Goal: Task Accomplishment & Management: Complete application form

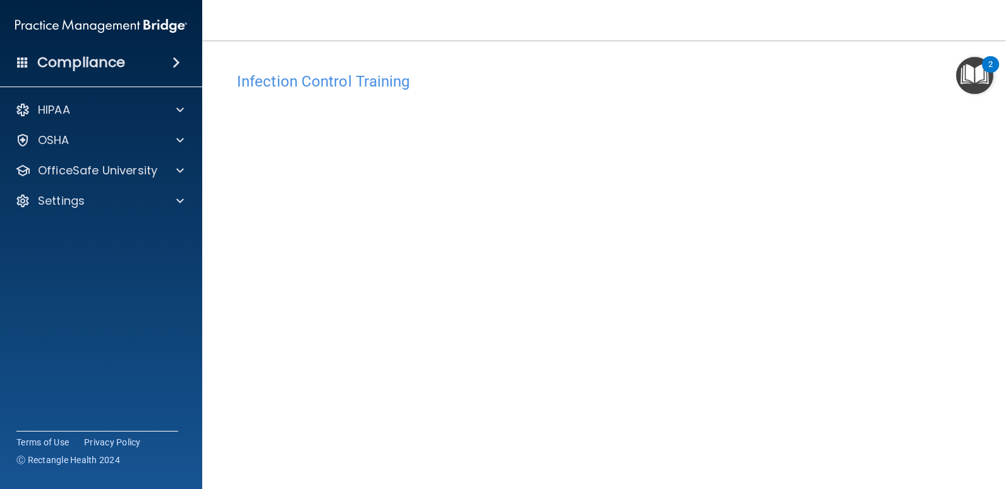
click at [908, 228] on div "Infection Control Training This course doesn’t expire until 08/21/2025. Are you…" at bounding box center [604, 284] width 753 height 437
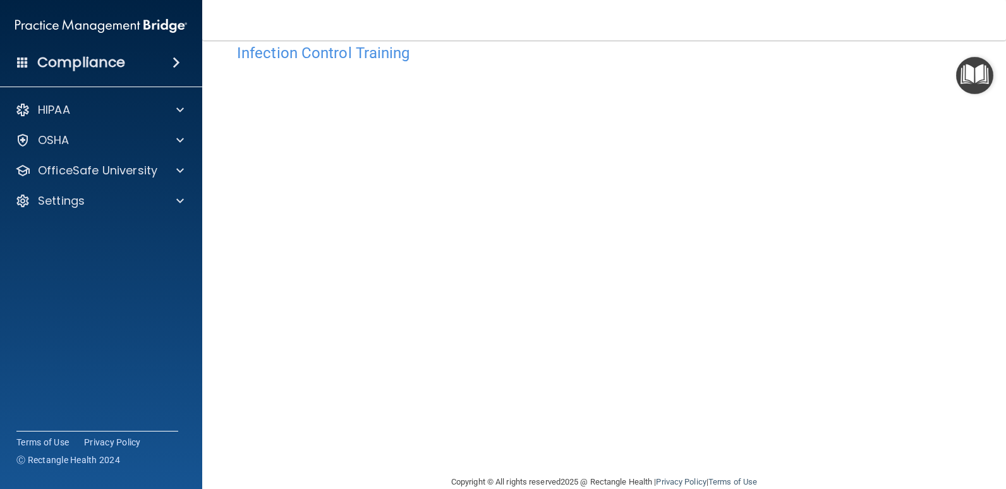
scroll to position [52, 0]
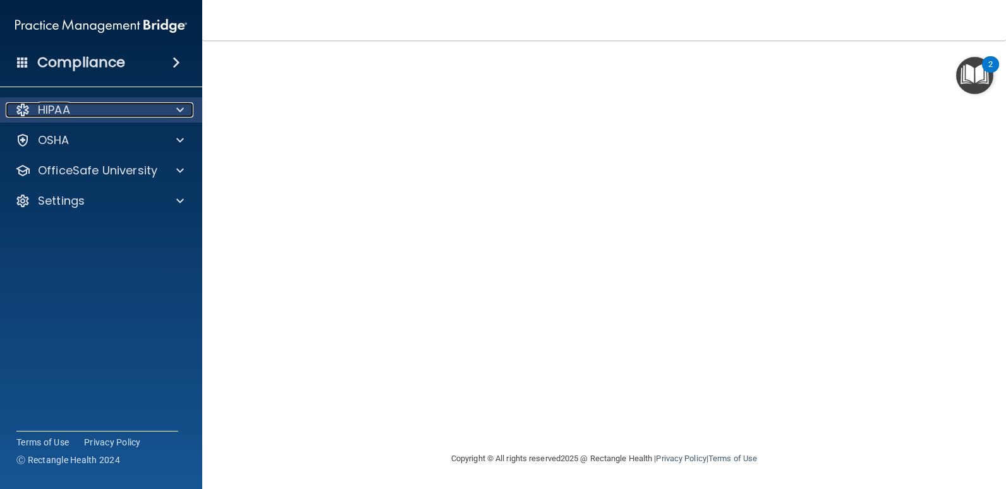
click at [133, 113] on div "HIPAA" at bounding box center [84, 109] width 157 height 15
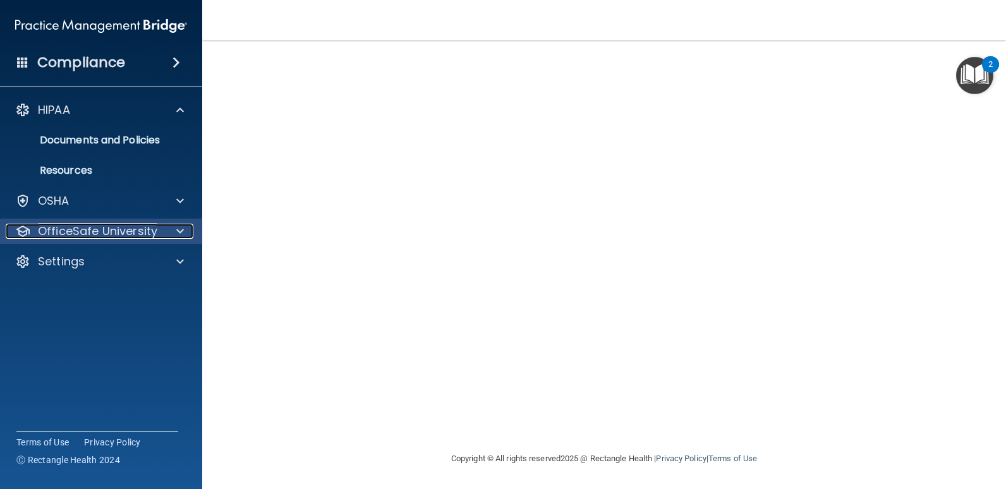
click at [108, 224] on p "OfficeSafe University" at bounding box center [97, 231] width 119 height 15
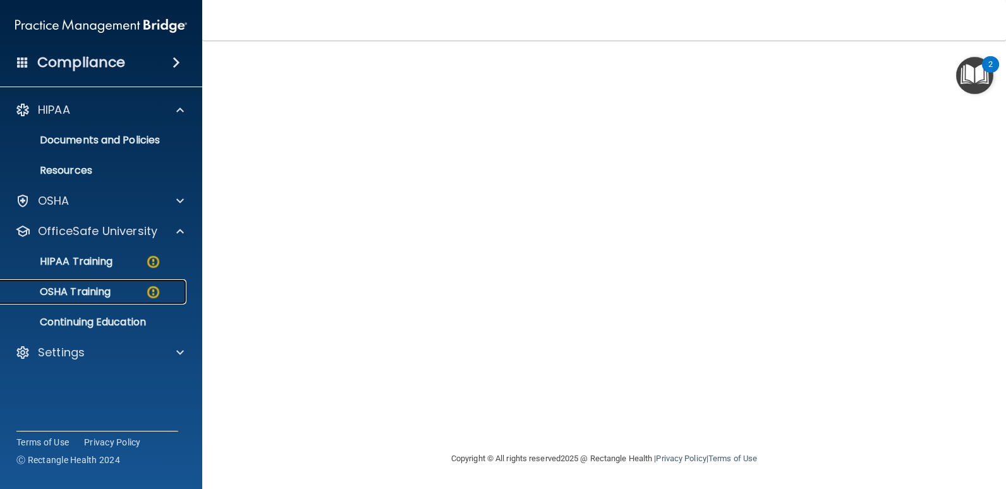
click at [118, 294] on div "OSHA Training" at bounding box center [94, 292] width 173 height 13
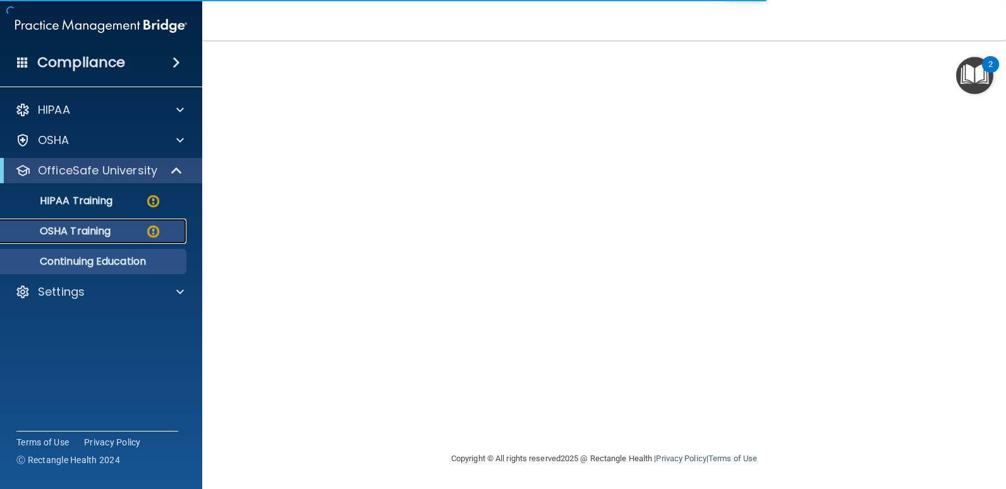
scroll to position [138, 0]
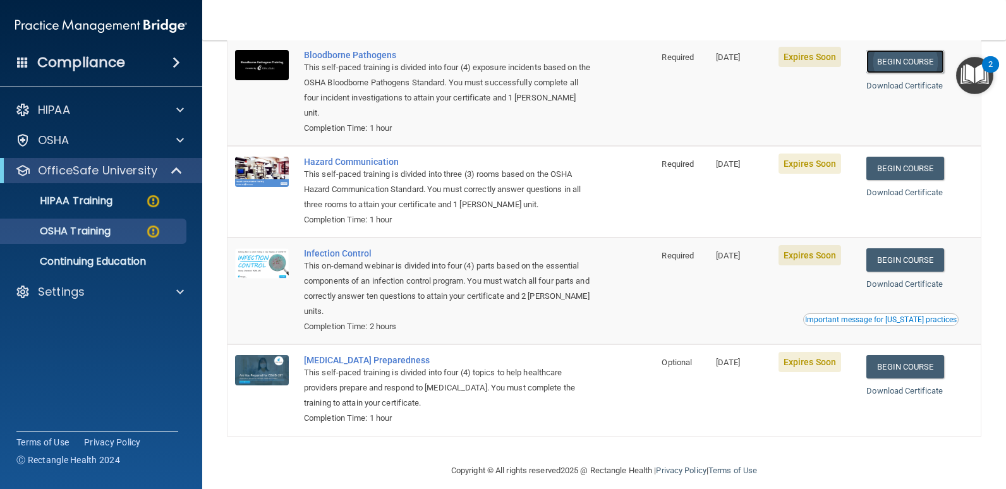
click at [899, 68] on link "Begin Course" at bounding box center [905, 61] width 77 height 23
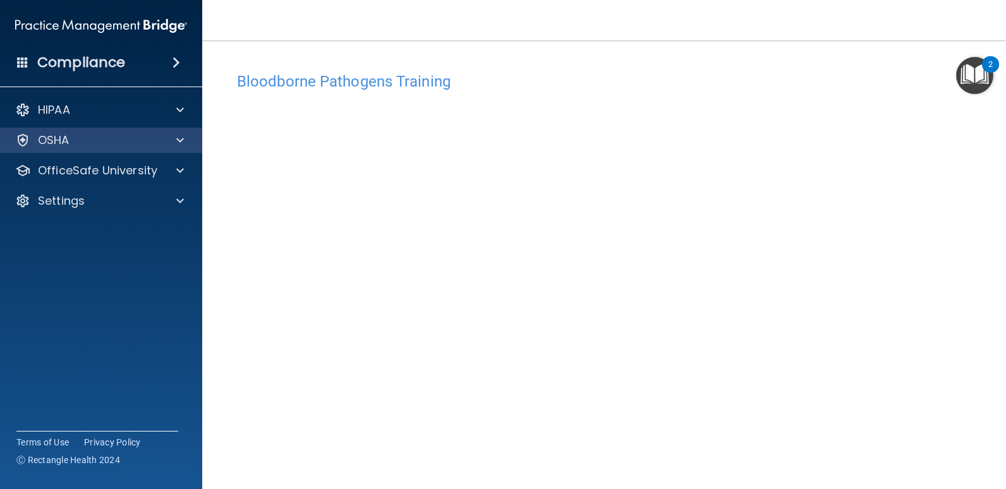
click at [132, 149] on div "OSHA" at bounding box center [101, 140] width 203 height 25
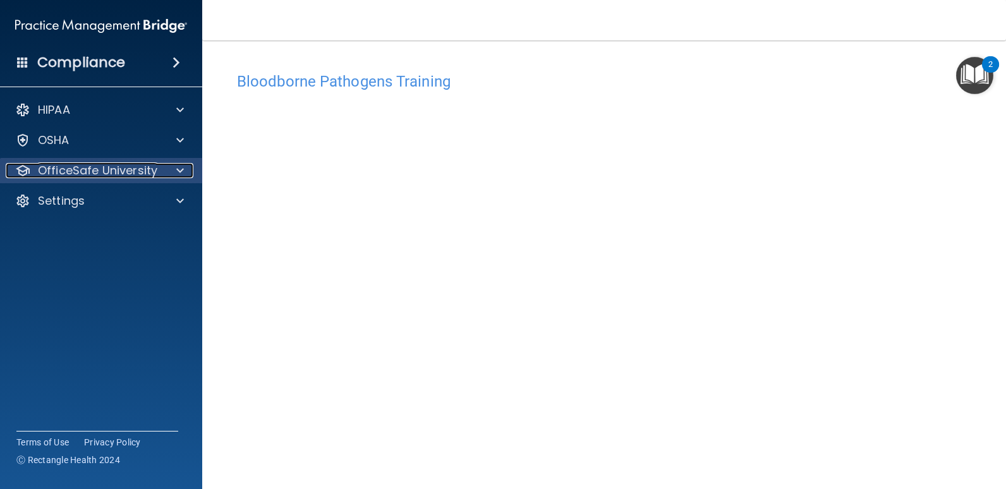
click at [90, 175] on p "OfficeSafe University" at bounding box center [97, 170] width 119 height 15
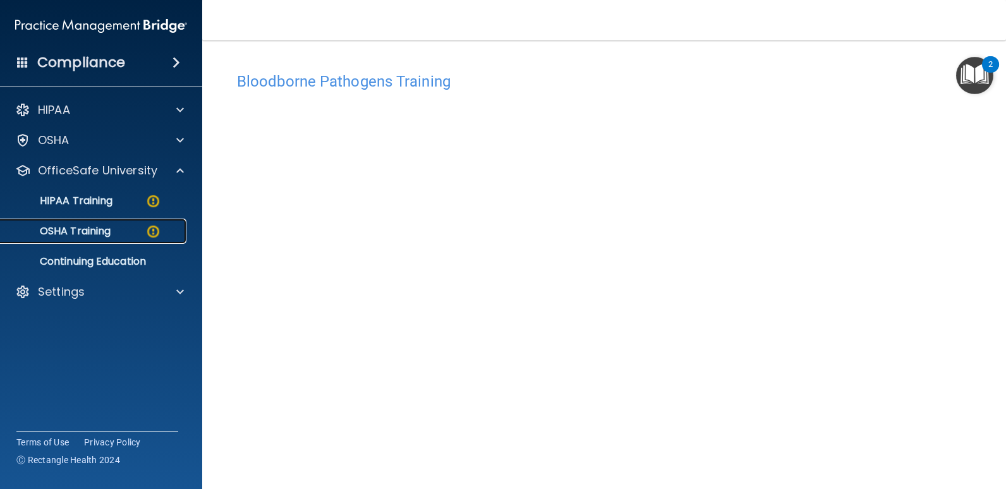
click at [85, 226] on p "OSHA Training" at bounding box center [59, 231] width 102 height 13
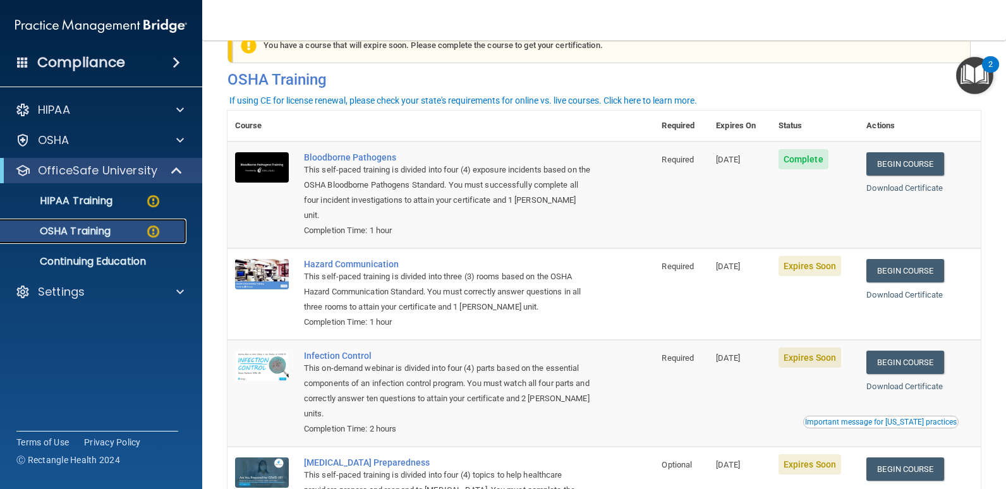
scroll to position [138, 0]
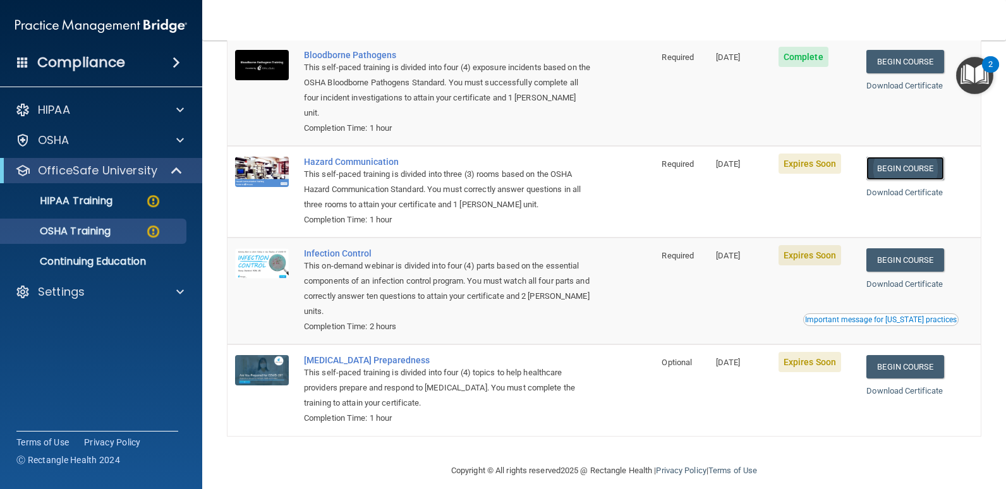
click at [902, 157] on link "Begin Course" at bounding box center [905, 168] width 77 height 23
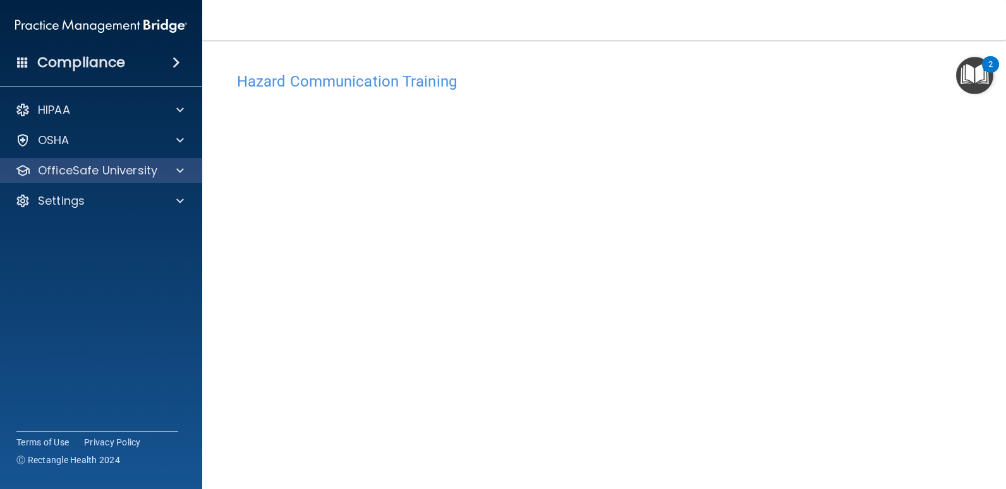
click at [59, 178] on div "OfficeSafe University" at bounding box center [101, 170] width 203 height 25
click at [101, 176] on p "OfficeSafe University" at bounding box center [97, 170] width 119 height 15
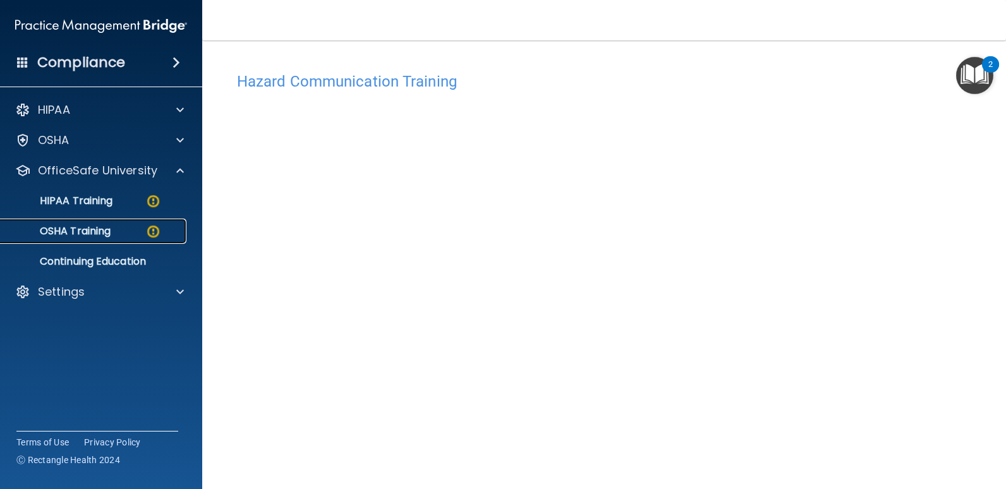
click at [99, 231] on p "OSHA Training" at bounding box center [59, 231] width 102 height 13
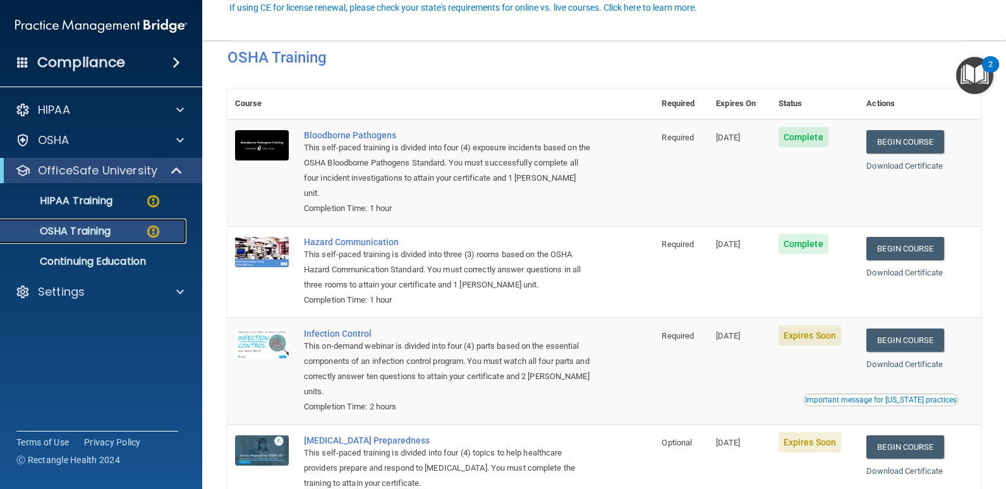
scroll to position [138, 0]
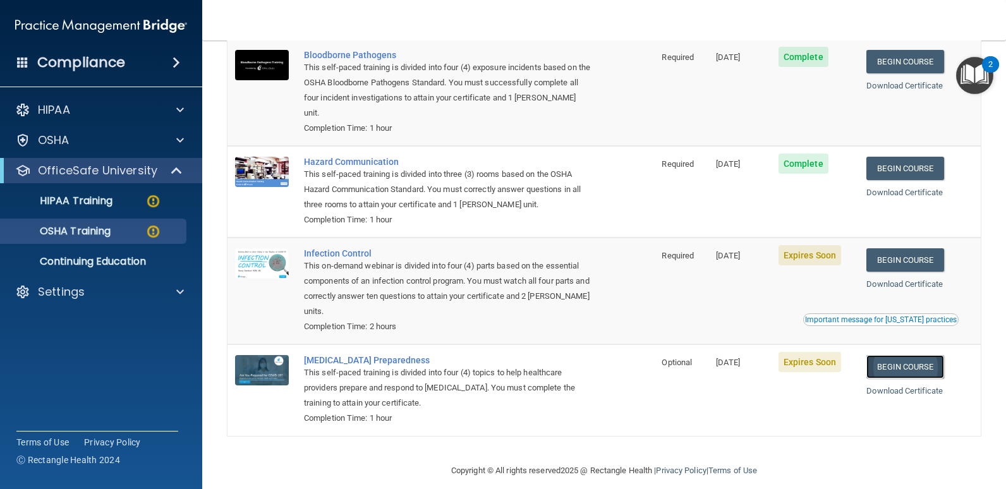
click at [903, 355] on link "Begin Course" at bounding box center [905, 366] width 77 height 23
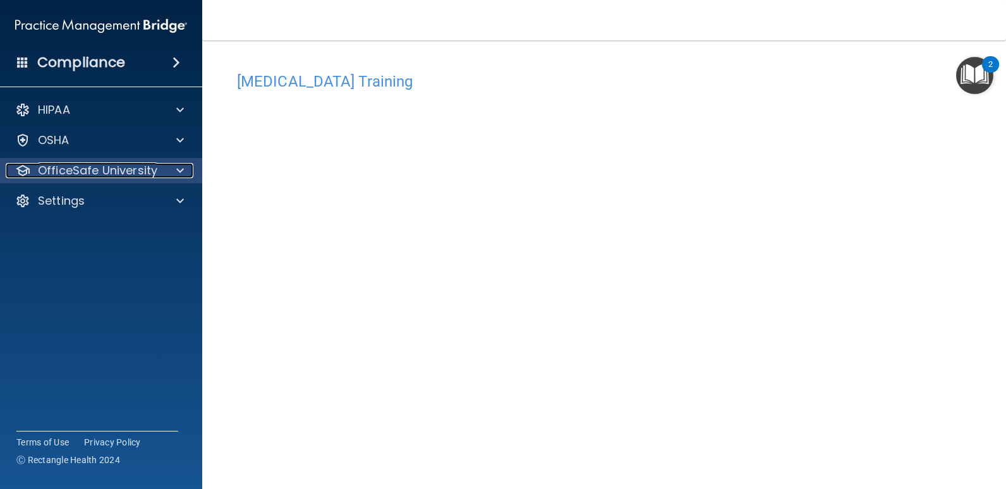
click at [176, 174] on div at bounding box center [178, 170] width 32 height 15
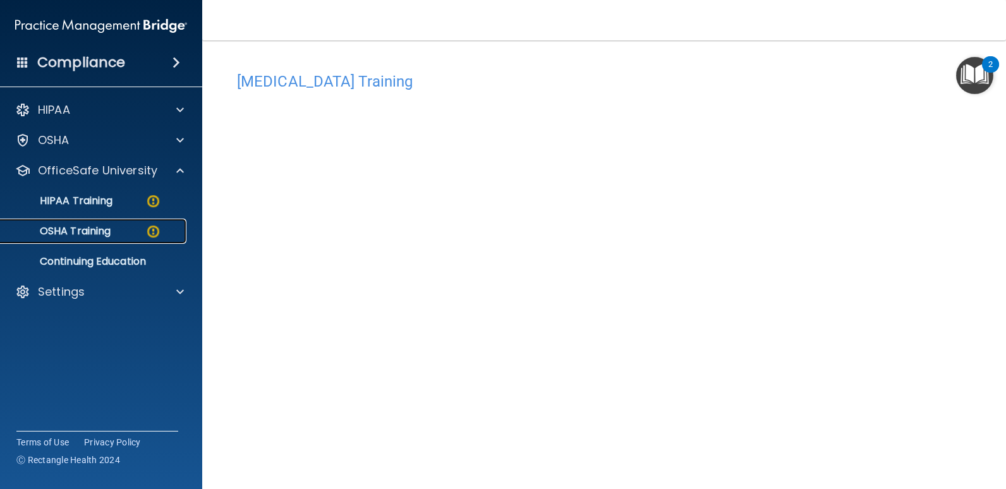
click at [129, 236] on div "OSHA Training" at bounding box center [94, 231] width 173 height 13
